Goal: Task Accomplishment & Management: Use online tool/utility

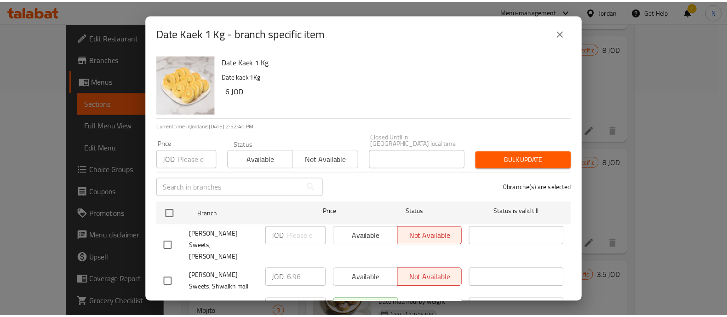
scroll to position [395, 0]
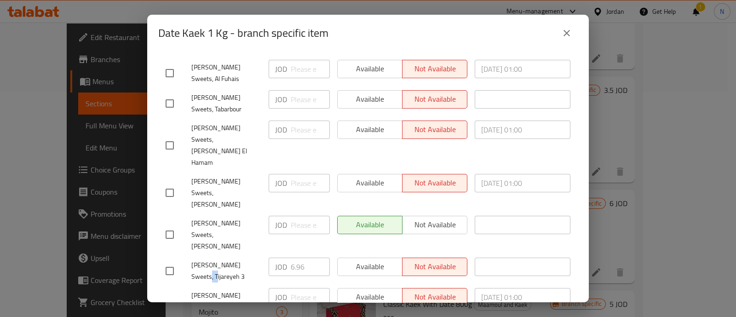
click at [564, 34] on icon "close" at bounding box center [566, 33] width 11 height 11
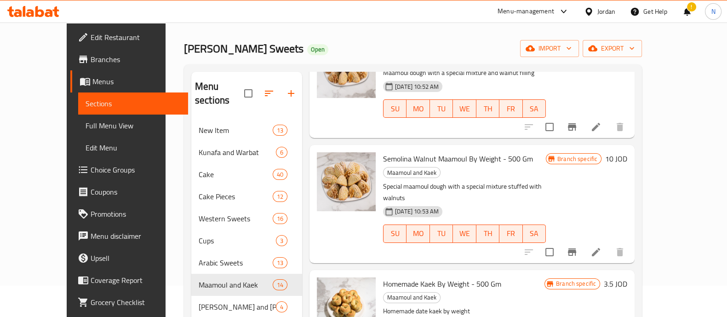
scroll to position [0, 0]
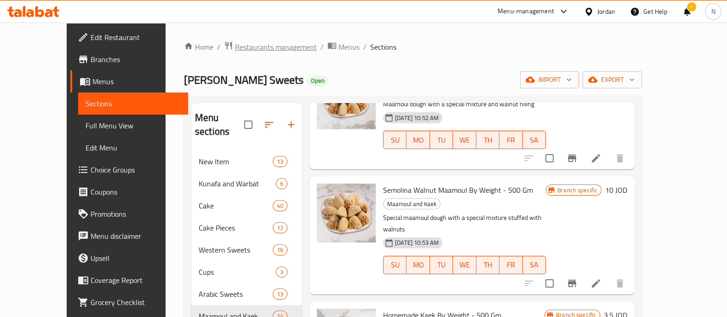
click at [238, 47] on span "Restaurants management" at bounding box center [276, 46] width 82 height 11
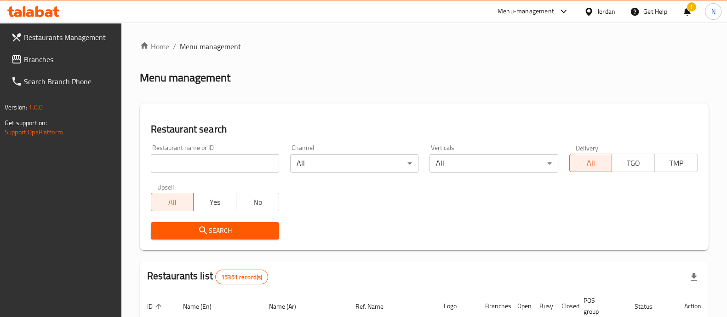
click at [221, 160] on input "search" at bounding box center [215, 163] width 128 height 18
type input "bee snack"
click button "Search" at bounding box center [215, 230] width 128 height 17
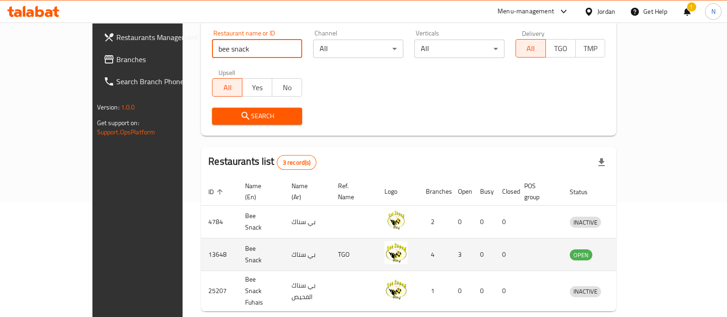
scroll to position [115, 0]
click at [630, 251] on icon "enhanced table" at bounding box center [625, 255] width 10 height 8
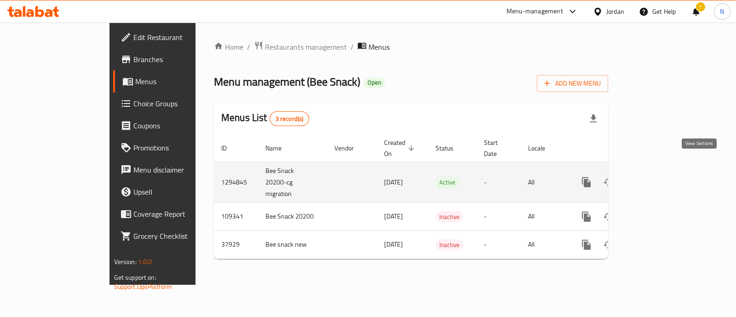
click at [658, 177] on icon "enhanced table" at bounding box center [652, 182] width 11 height 11
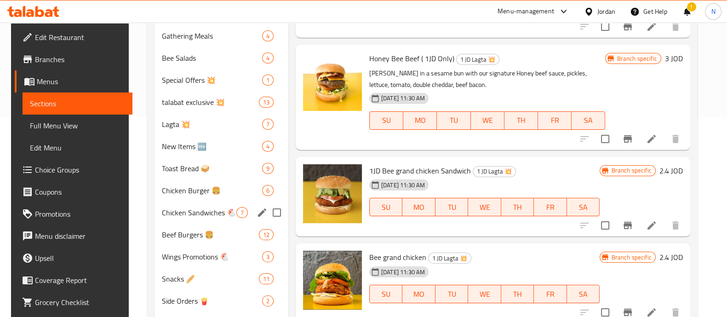
scroll to position [230, 0]
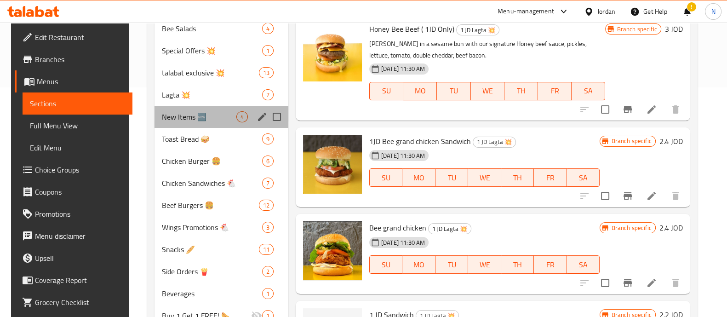
click at [213, 123] on div "New Items 🆕 4" at bounding box center [222, 117] width 134 height 22
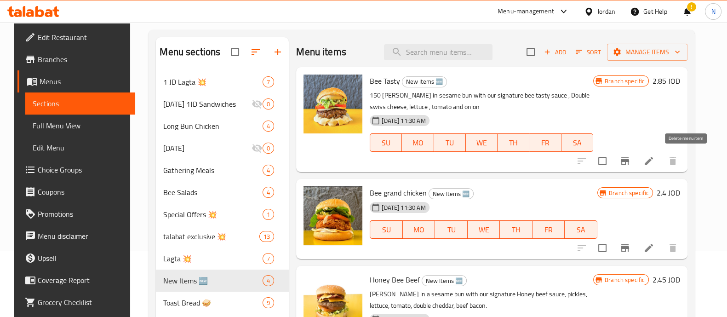
scroll to position [57, 0]
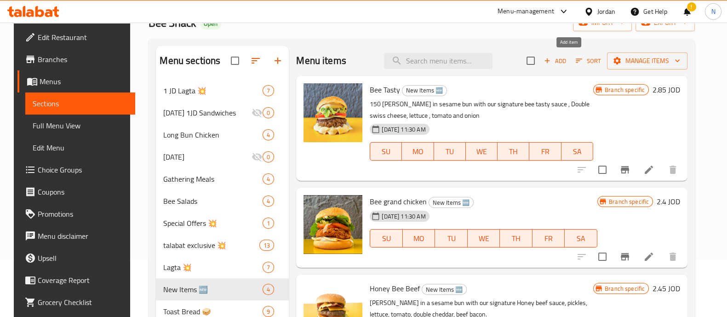
click at [568, 58] on span "Add" at bounding box center [555, 61] width 25 height 11
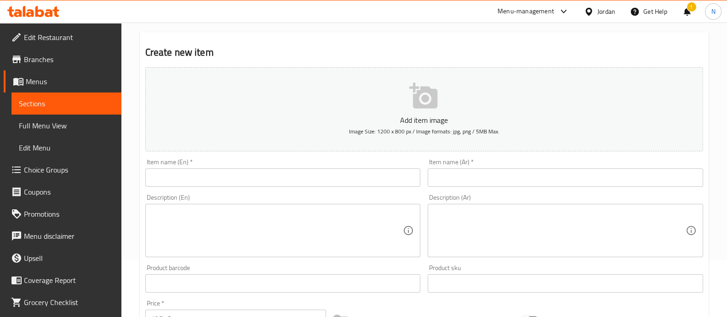
click at [247, 175] on input "text" at bounding box center [283, 177] width 276 height 18
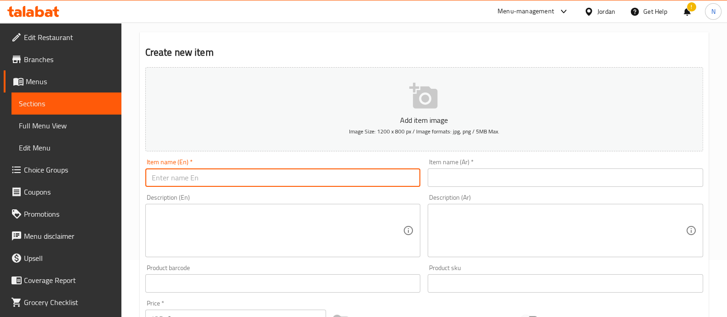
paste input "rap hash brawn"
drag, startPoint x: 190, startPoint y: 180, endPoint x: 125, endPoint y: 148, distance: 71.8
click at [111, 183] on div "Edit Restaurant Branches Menus Sections Full Menu View Edit Menu Choice Groups …" at bounding box center [363, 278] width 727 height 627
click at [209, 180] on input "Hashbrown Rap" at bounding box center [283, 177] width 276 height 18
click at [167, 177] on input "Hashbrown Rap" at bounding box center [283, 177] width 276 height 18
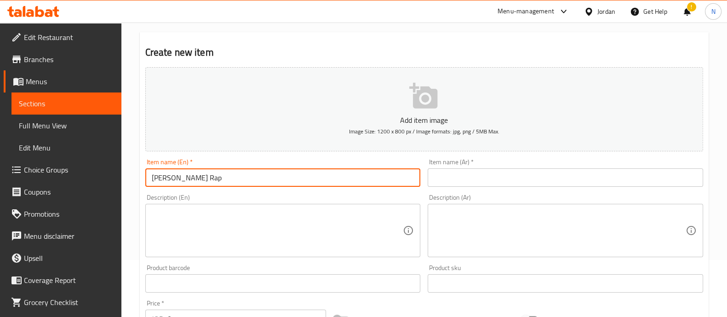
click at [273, 179] on input "[PERSON_NAME] Rap" at bounding box center [283, 177] width 276 height 18
click at [340, 218] on textarea at bounding box center [278, 231] width 252 height 44
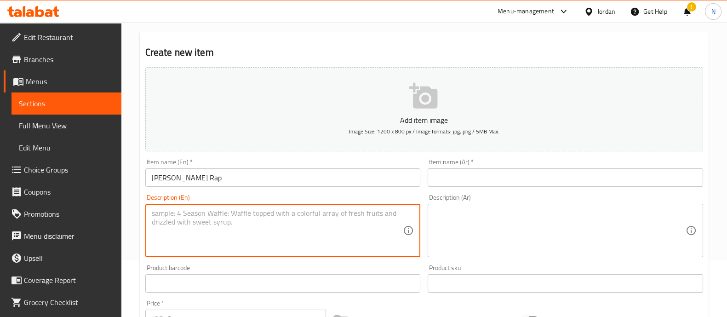
click at [323, 169] on input "[PERSON_NAME] Rap" at bounding box center [283, 177] width 276 height 18
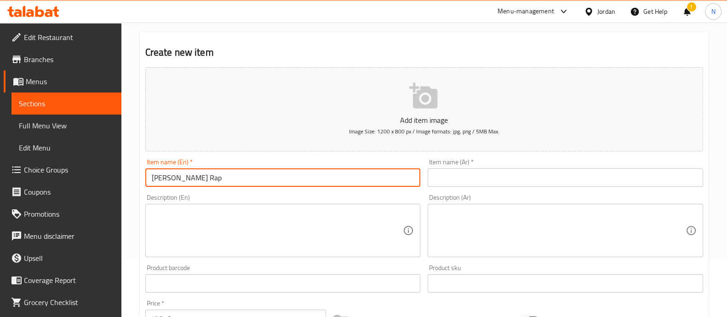
drag, startPoint x: 172, startPoint y: 180, endPoint x: 181, endPoint y: 178, distance: 9.8
click at [172, 179] on input "[PERSON_NAME] Rap" at bounding box center [283, 177] width 276 height 18
type input "HashBrown Rap"
click at [485, 182] on input "text" at bounding box center [566, 177] width 276 height 18
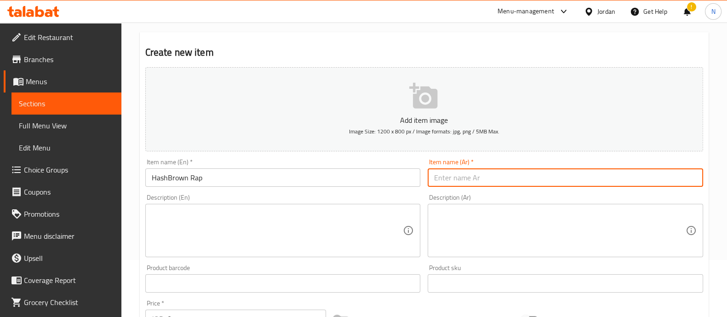
click at [494, 179] on input "text" at bounding box center [566, 177] width 276 height 18
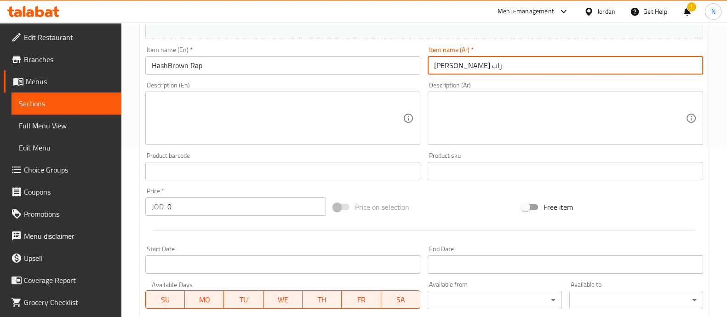
scroll to position [173, 0]
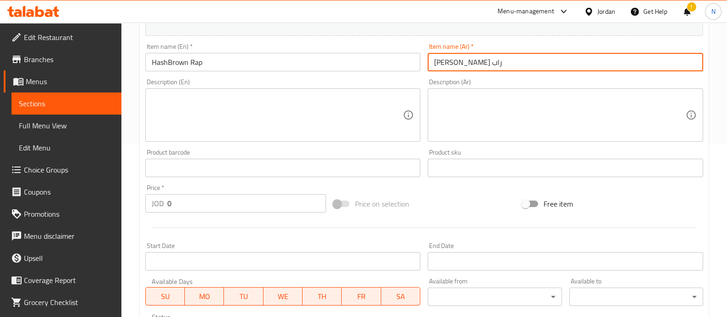
type input "[PERSON_NAME] راب"
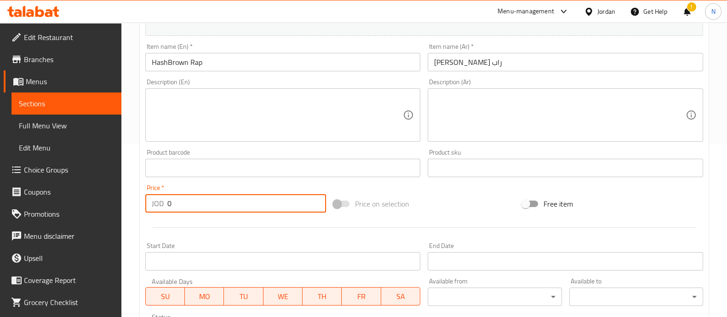
click at [212, 200] on input "0" at bounding box center [246, 203] width 159 height 18
click at [242, 107] on textarea at bounding box center [278, 115] width 252 height 44
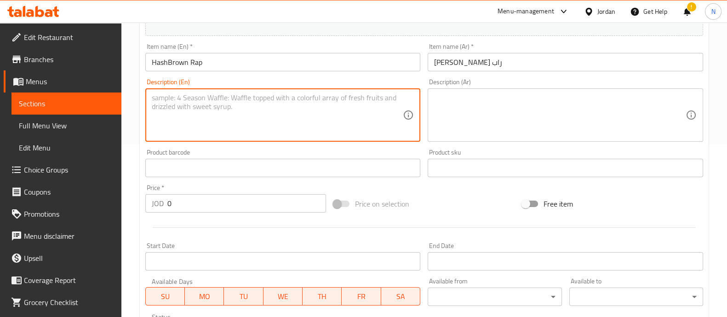
paste textarea "double hash brawn with fried egg, chedder chesse, crunch beef bacon amd mayo in…"
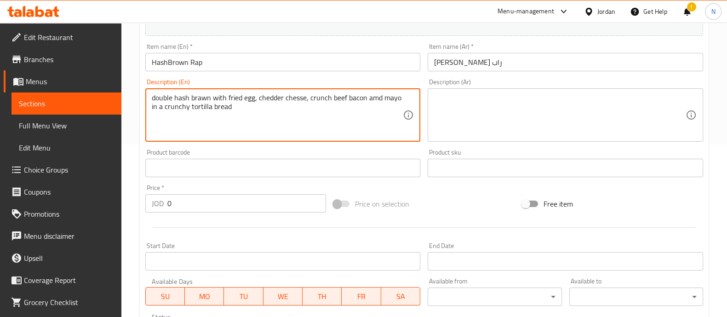
type textarea "double hash brawn with fried egg, chedder chesse, crunch beef bacon amd mayo in…"
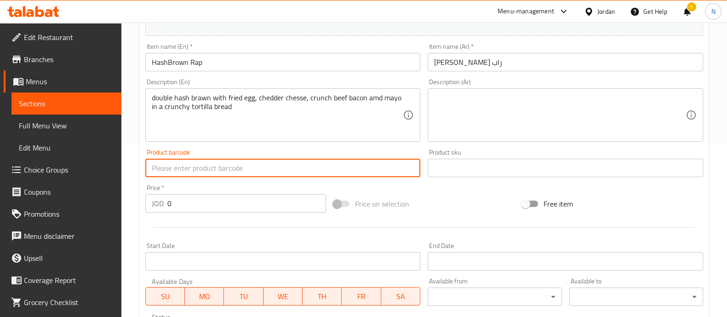
click at [191, 167] on input "text" at bounding box center [283, 168] width 276 height 18
click at [202, 199] on input "0" at bounding box center [246, 203] width 159 height 18
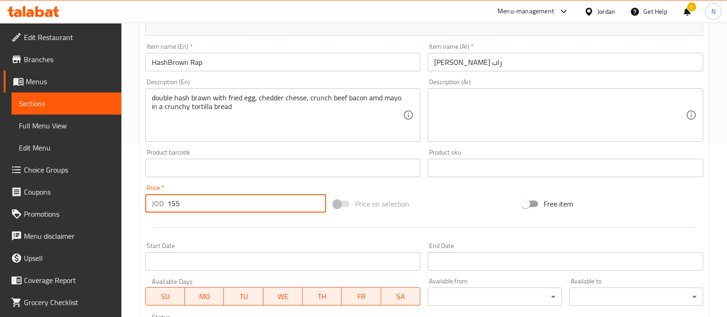
drag, startPoint x: 236, startPoint y: 211, endPoint x: 130, endPoint y: 200, distance: 106.8
click at [130, 200] on div "Home / Restaurants management / Menus / Sections / item / create New Items 🆕 se…" at bounding box center [424, 163] width 606 height 627
type input "1.55"
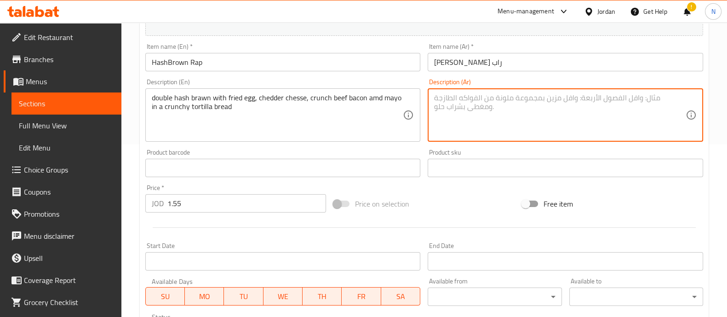
click at [492, 116] on textarea at bounding box center [560, 115] width 252 height 44
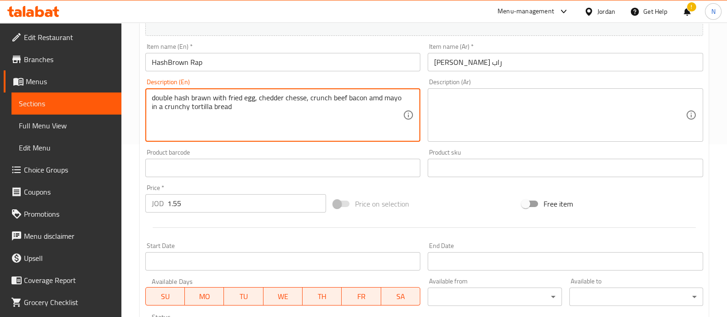
drag, startPoint x: 302, startPoint y: 122, endPoint x: 152, endPoint y: 95, distance: 152.4
drag, startPoint x: 271, startPoint y: 102, endPoint x: 253, endPoint y: 118, distance: 24.2
click at [265, 102] on textarea "double hash brawn with fried egg, chedder chesse, crunch beef bacon amd mayo in…" at bounding box center [278, 115] width 252 height 44
click at [269, 118] on textarea "double hash brawn with fried egg, chedder chesse, crunch beef bacon amd mayo in…" at bounding box center [278, 115] width 252 height 44
drag, startPoint x: 297, startPoint y: 98, endPoint x: 282, endPoint y: 121, distance: 26.8
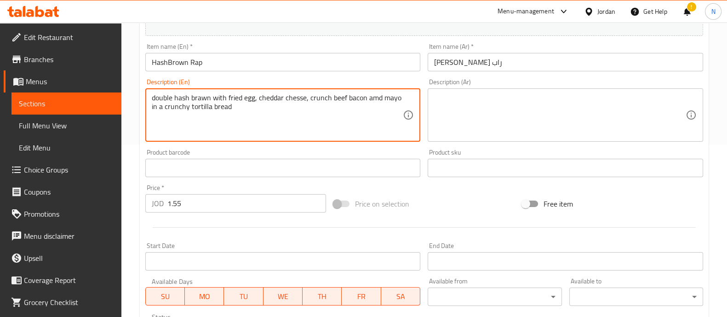
click at [282, 121] on textarea "double hash brawn with fried egg, cheddar chesse, crunch beef bacon amd mayo in…" at bounding box center [278, 115] width 252 height 44
click at [299, 99] on textarea "double hash brawn with fried egg, cheddar chesse, crunch beef bacon amd mayo in…" at bounding box center [278, 115] width 252 height 44
click at [353, 102] on textarea "double hash brawn with fried egg, cheddar cheese, crunch beef bacon amd mayo in…" at bounding box center [278, 115] width 252 height 44
click at [375, 98] on textarea "double hash brawn with fried egg, cheddar cheese, crunch beef bacon amd mayo in…" at bounding box center [278, 115] width 252 height 44
click at [239, 111] on textarea "double hash brawn with fried egg, cheddar cheese, crunch beef bacon and mayo in…" at bounding box center [278, 115] width 252 height 44
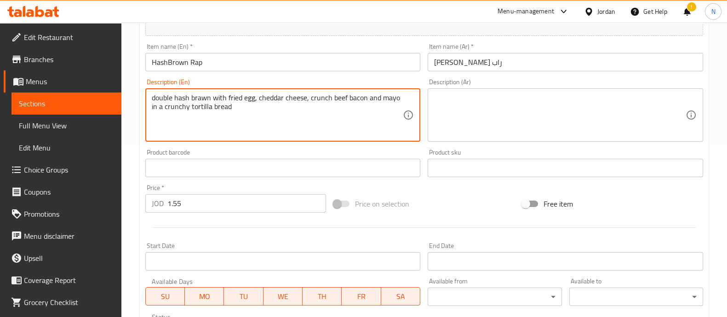
drag, startPoint x: 236, startPoint y: 104, endPoint x: 159, endPoint y: 104, distance: 76.4
click at [160, 104] on textarea "double hash brawn with fried egg, cheddar cheese, crunch beef bacon and mayo in…" at bounding box center [278, 115] width 252 height 44
click at [215, 121] on textarea "double hash brawn with fried egg, cheddar cheese, crunch beef bacon and mayo in…" at bounding box center [278, 115] width 252 height 44
drag, startPoint x: 254, startPoint y: 104, endPoint x: 148, endPoint y: 97, distance: 106.1
click at [148, 97] on div "double hash brawn with fried egg, cheddar cheese, crunch beef bacon and mayo in…" at bounding box center [283, 114] width 276 height 53
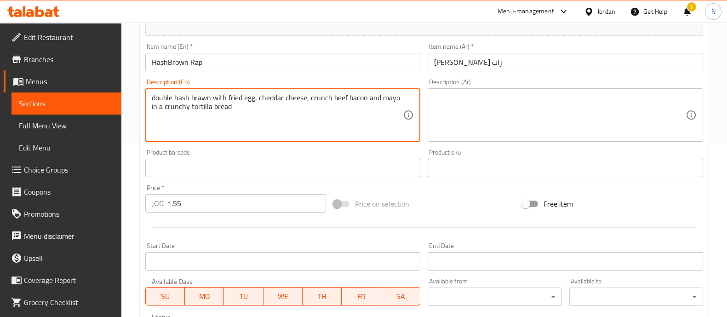
click at [234, 114] on textarea "double hash brawn with fried egg, cheddar cheese, crunch beef bacon and mayo in…" at bounding box center [278, 115] width 252 height 44
drag, startPoint x: 237, startPoint y: 111, endPoint x: 147, endPoint y: 98, distance: 90.8
click at [147, 98] on div "double hash brawn with fried egg, cheddar cheese, crunch beef bacon and mayo in…" at bounding box center [283, 114] width 276 height 53
click at [197, 114] on textarea "double hash brawn with fried egg, cheddar cheese, crunch beef bacon and mayo in…" at bounding box center [278, 115] width 252 height 44
type textarea "double hash brawn with fried egg, cheddar cheese, crunch beef bacon and mayo in…"
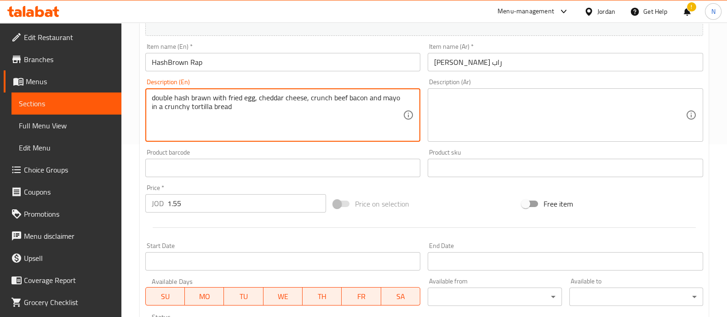
click at [479, 105] on textarea at bounding box center [560, 115] width 252 height 44
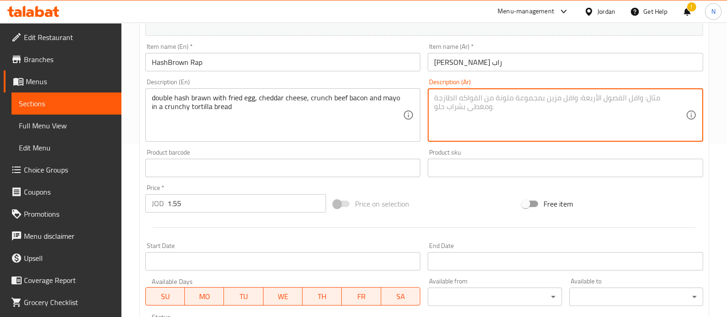
paste textarea "[PERSON_NAME] مزدوج مع بيضة مقلية وجبنة شيدر ولحم بقري مقدد مقرمش ومايونيز في […"
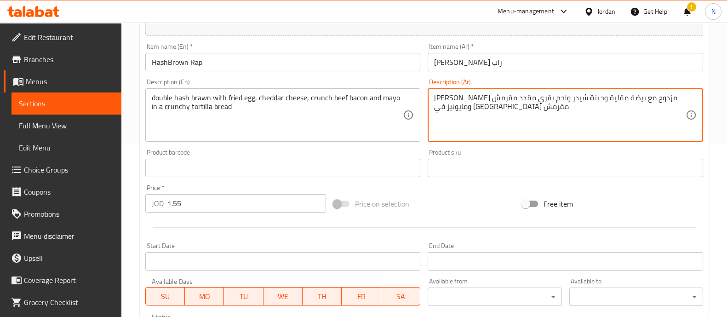
type textarea "[PERSON_NAME] مزدوج مع بيضة مقلية وجبنة شيدر ولحم بقري مقدد مقرمش ومايونيز في […"
click at [623, 196] on div "Free item" at bounding box center [612, 203] width 189 height 25
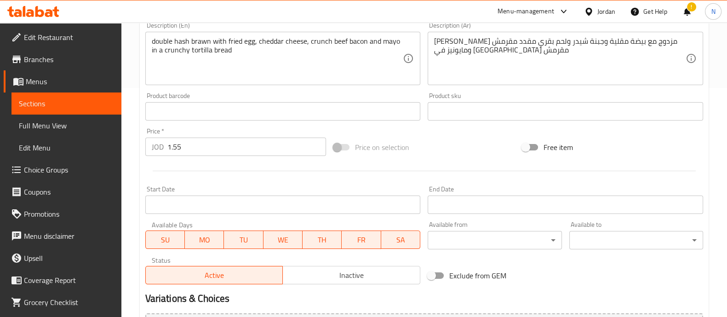
scroll to position [332, 0]
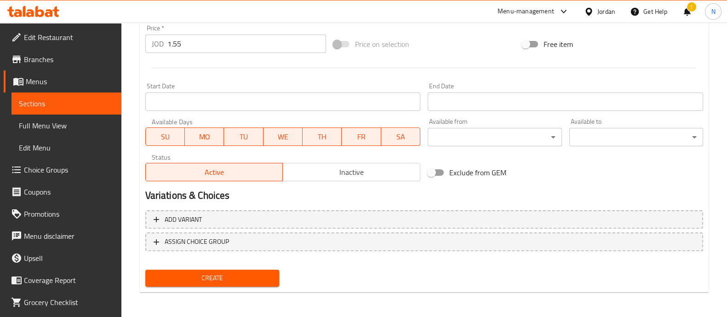
click at [257, 277] on span "Create" at bounding box center [212, 278] width 119 height 12
click at [202, 272] on span "Create" at bounding box center [212, 278] width 119 height 12
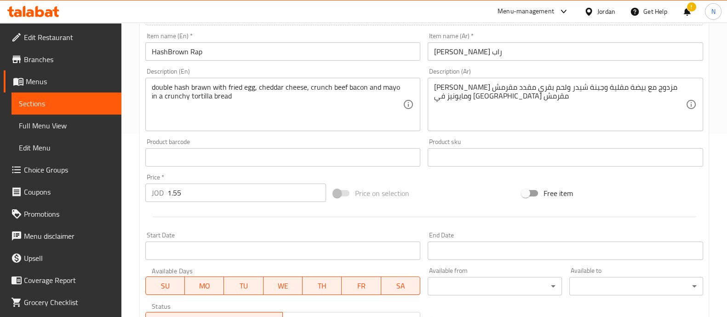
scroll to position [0, 0]
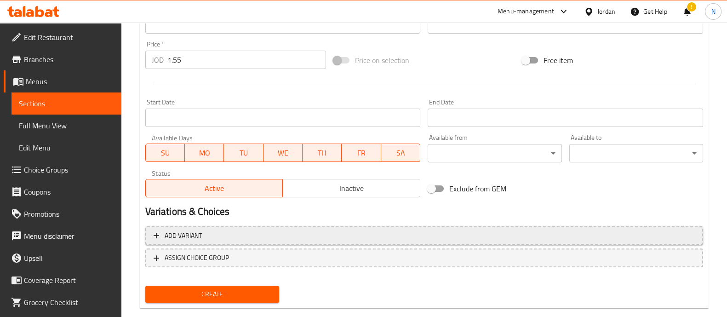
scroll to position [332, 0]
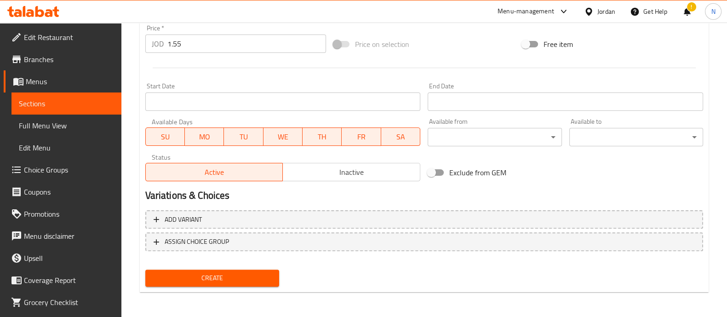
click at [258, 280] on span "Create" at bounding box center [212, 278] width 119 height 12
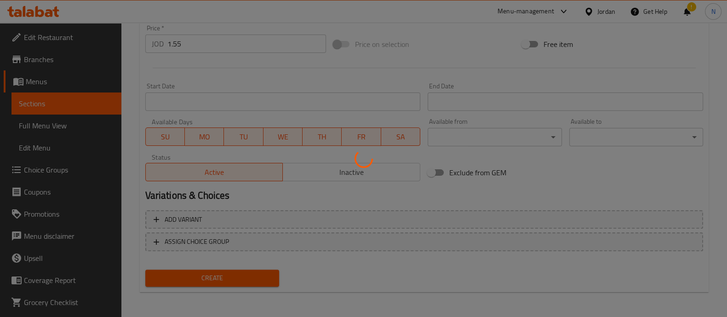
type input "0"
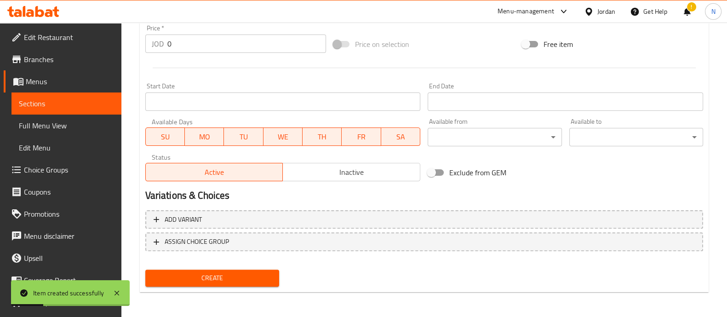
click at [51, 105] on span "Sections" at bounding box center [66, 103] width 95 height 11
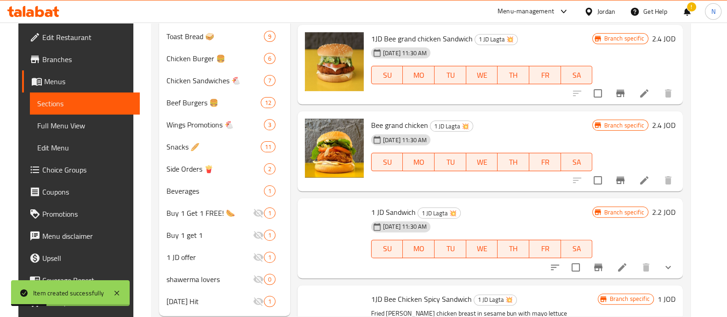
scroll to position [129, 0]
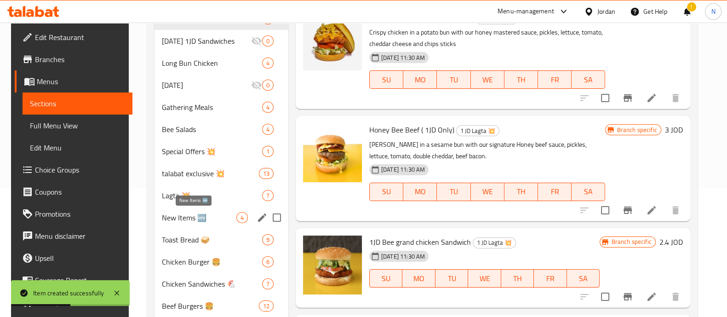
click at [188, 217] on span "New Items 🆕" at bounding box center [199, 217] width 75 height 11
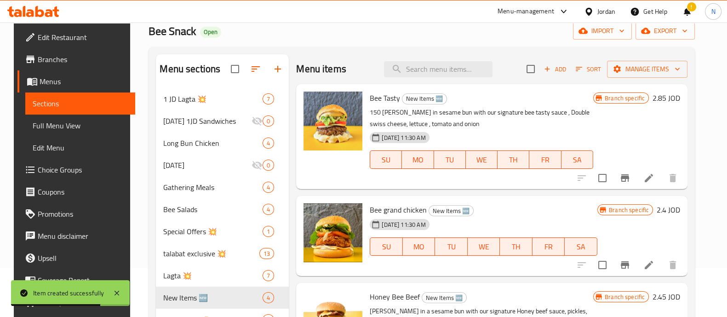
scroll to position [64, 0]
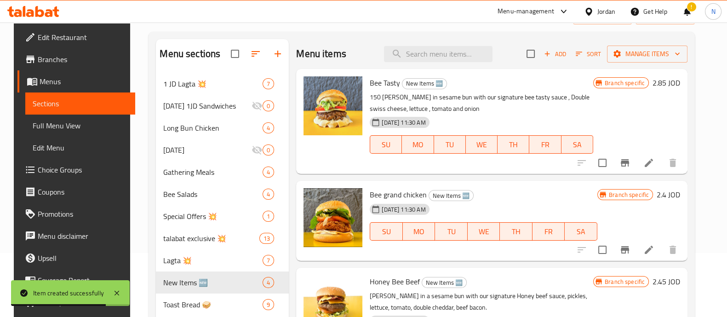
click at [695, 95] on div "Menu sections 1 JD Lagta 💥 7 [DATE] 1JD Sandwiches 0 Long Bun Chicken 4 [DATE] …" at bounding box center [422, 312] width 547 height 560
drag, startPoint x: 710, startPoint y: 121, endPoint x: 704, endPoint y: 141, distance: 21.1
click at [704, 141] on div "Home / Restaurants management / Menus / Sections Bee Snack Open import export M…" at bounding box center [421, 284] width 583 height 651
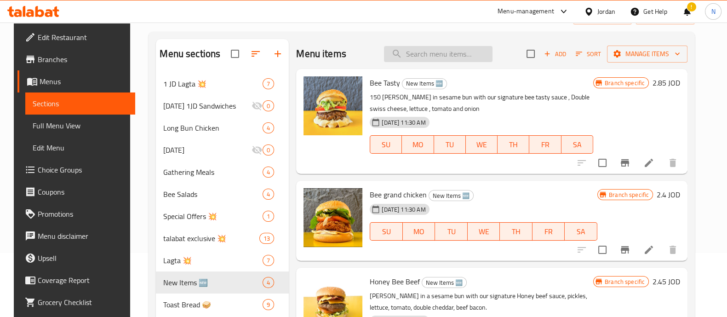
click at [426, 49] on input "search" at bounding box center [438, 54] width 109 height 16
type input "hashbrown"
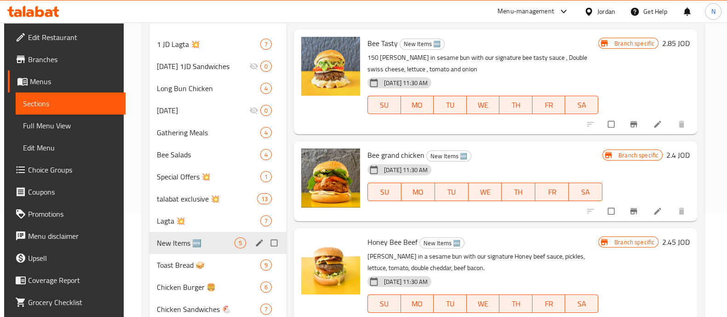
scroll to position [115, 0]
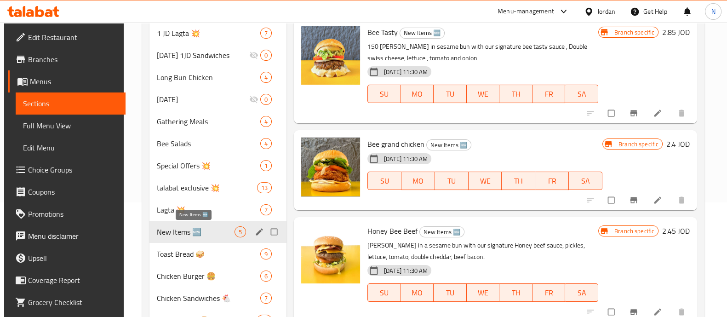
click at [184, 233] on span "New Items 🆕" at bounding box center [196, 231] width 78 height 11
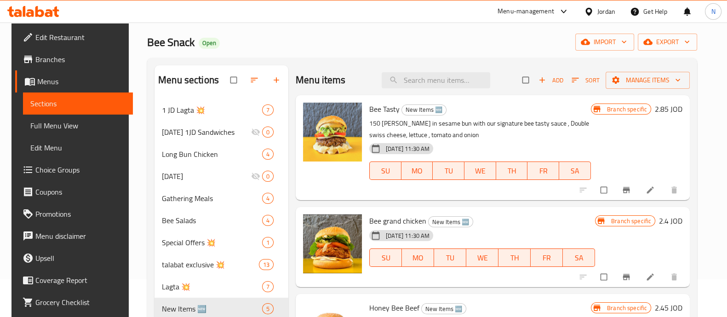
scroll to position [0, 0]
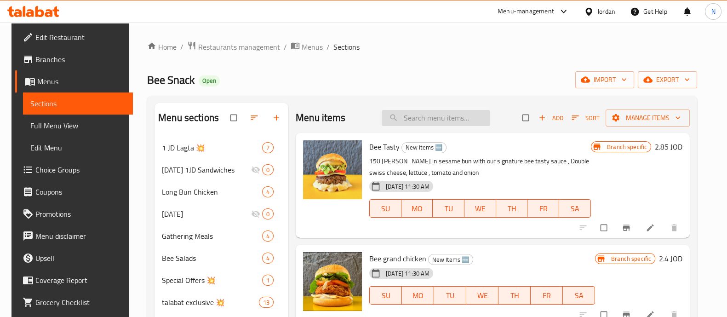
click at [418, 123] on input "search" at bounding box center [436, 118] width 109 height 16
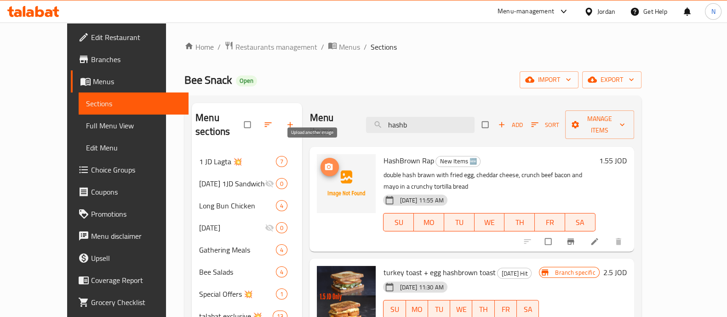
click at [324, 162] on icon "upload picture" at bounding box center [328, 166] width 9 height 9
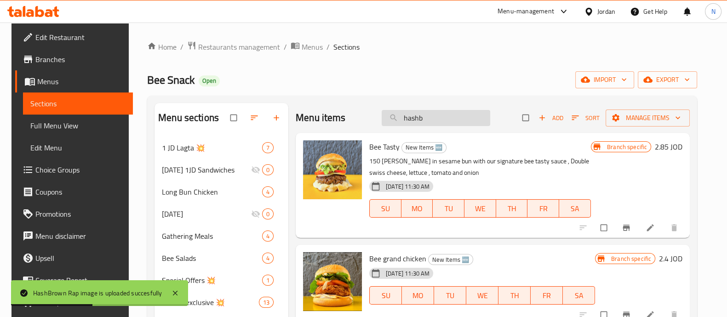
click at [450, 118] on input "hashb" at bounding box center [436, 118] width 109 height 16
type input "hashb"
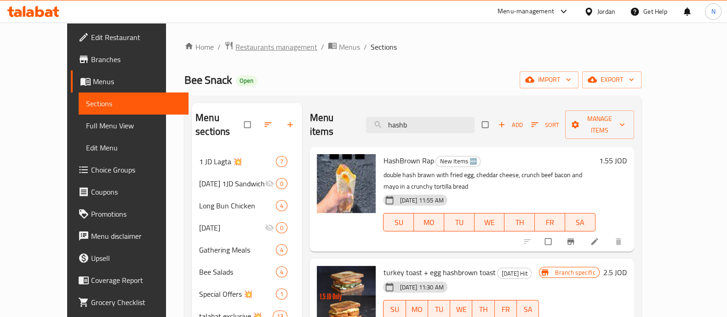
click at [236, 42] on span "Restaurants management" at bounding box center [277, 46] width 82 height 11
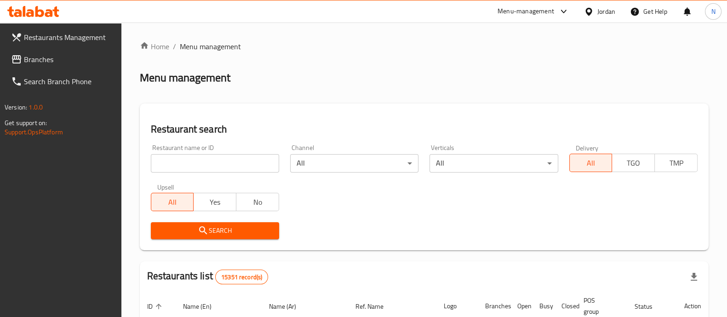
click at [224, 162] on input "search" at bounding box center [215, 163] width 128 height 18
click button "Search" at bounding box center [215, 230] width 128 height 17
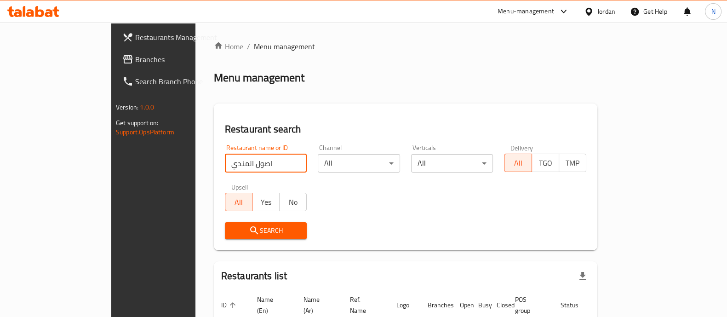
type input "اصول المندي"
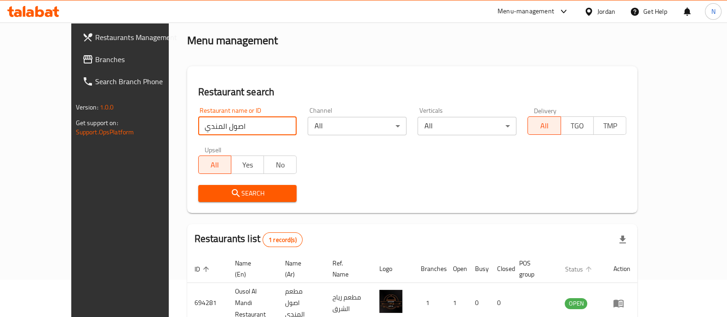
scroll to position [75, 0]
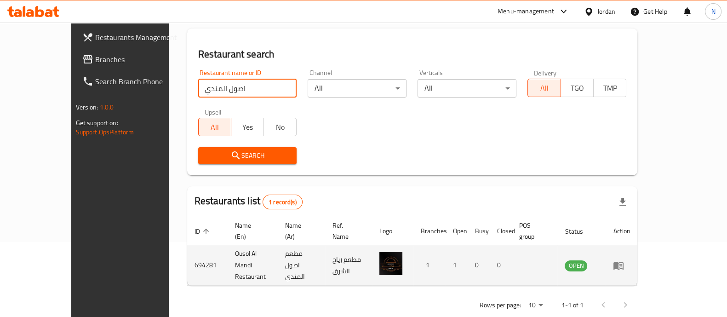
click at [624, 260] on icon "enhanced table" at bounding box center [618, 265] width 11 height 11
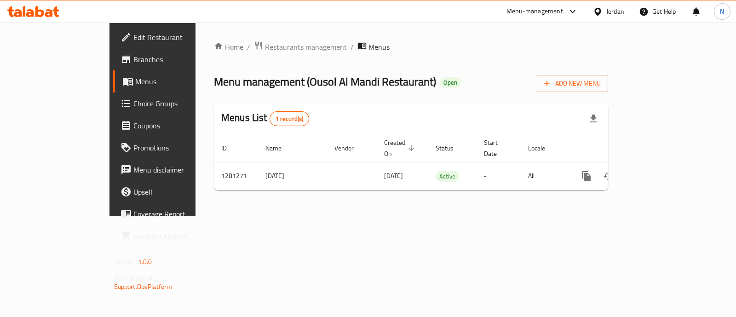
click at [133, 62] on span "Branches" at bounding box center [179, 59] width 92 height 11
